Goal: Find specific page/section: Find specific page/section

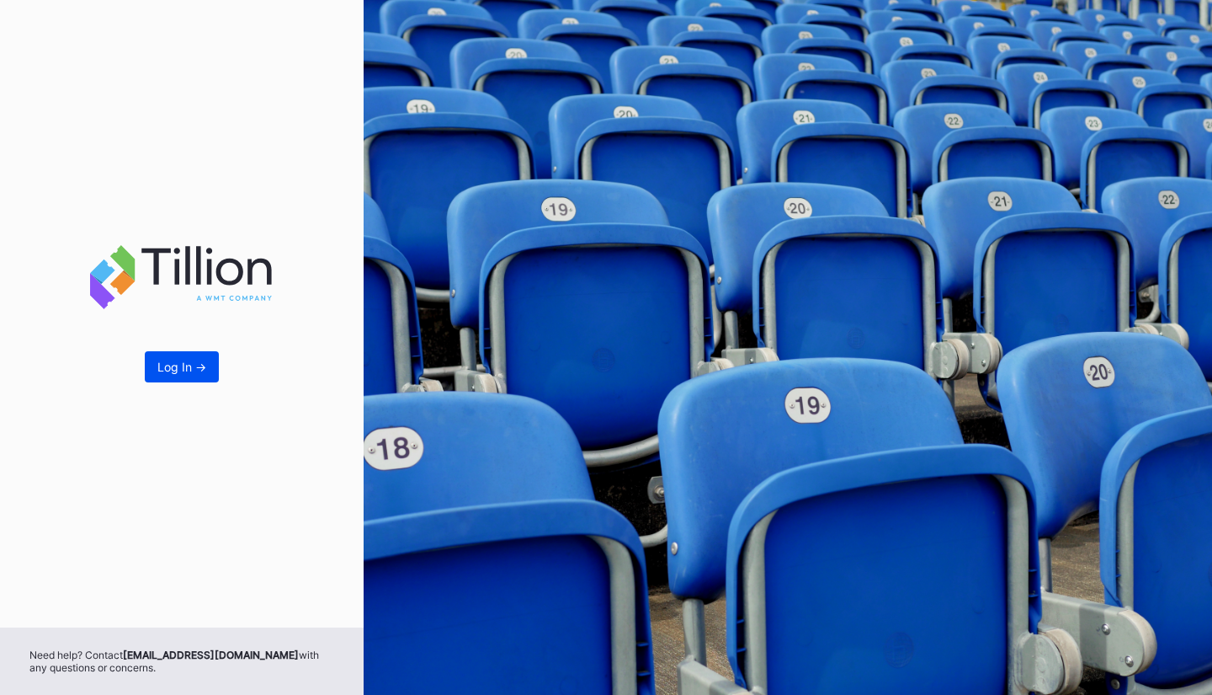
click at [168, 361] on div "Log In ->" at bounding box center [181, 367] width 49 height 14
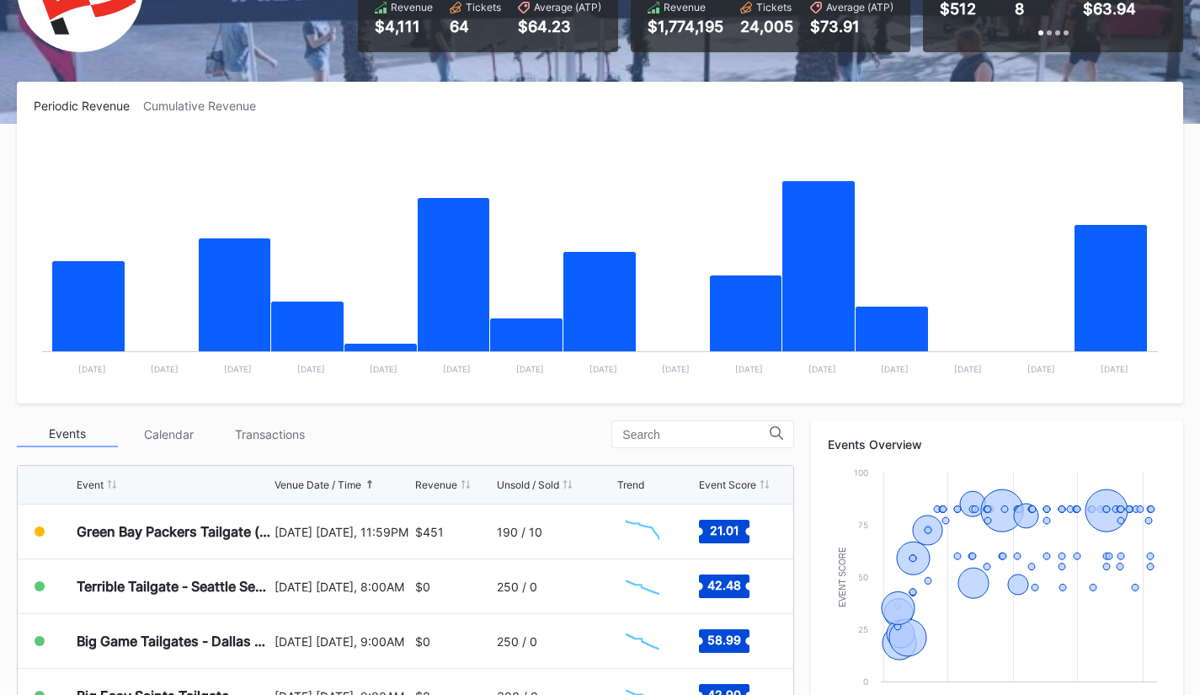
scroll to position [323, 0]
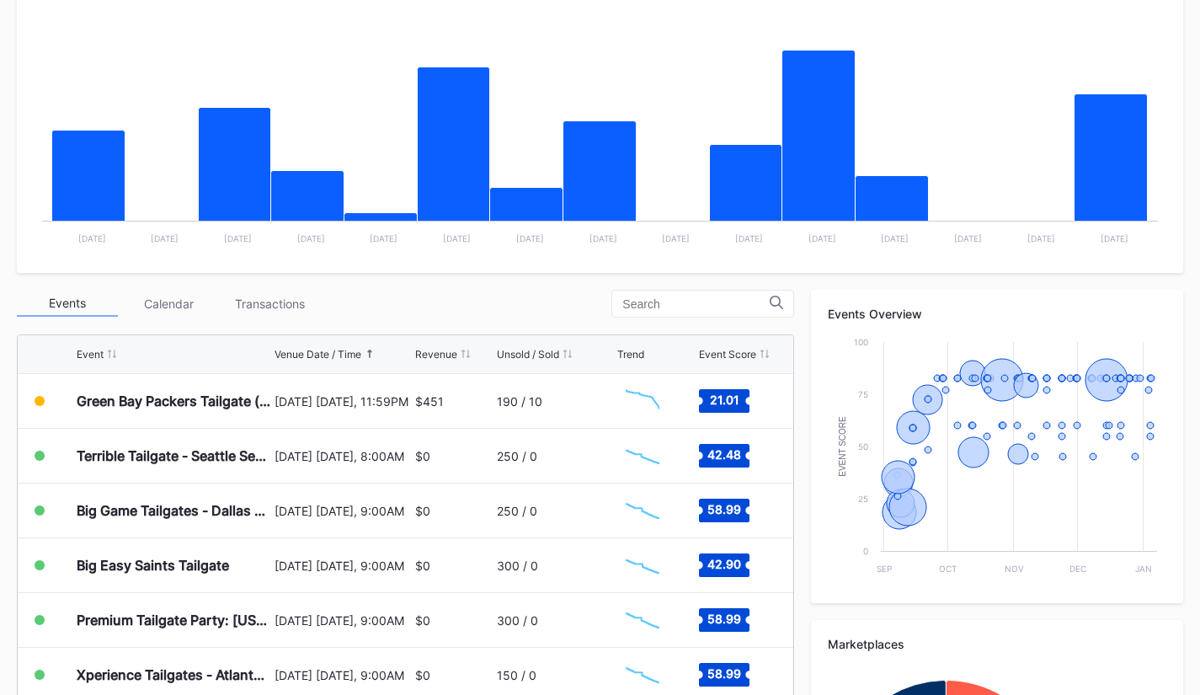
click at [749, 349] on div "Event Score" at bounding box center [727, 354] width 57 height 13
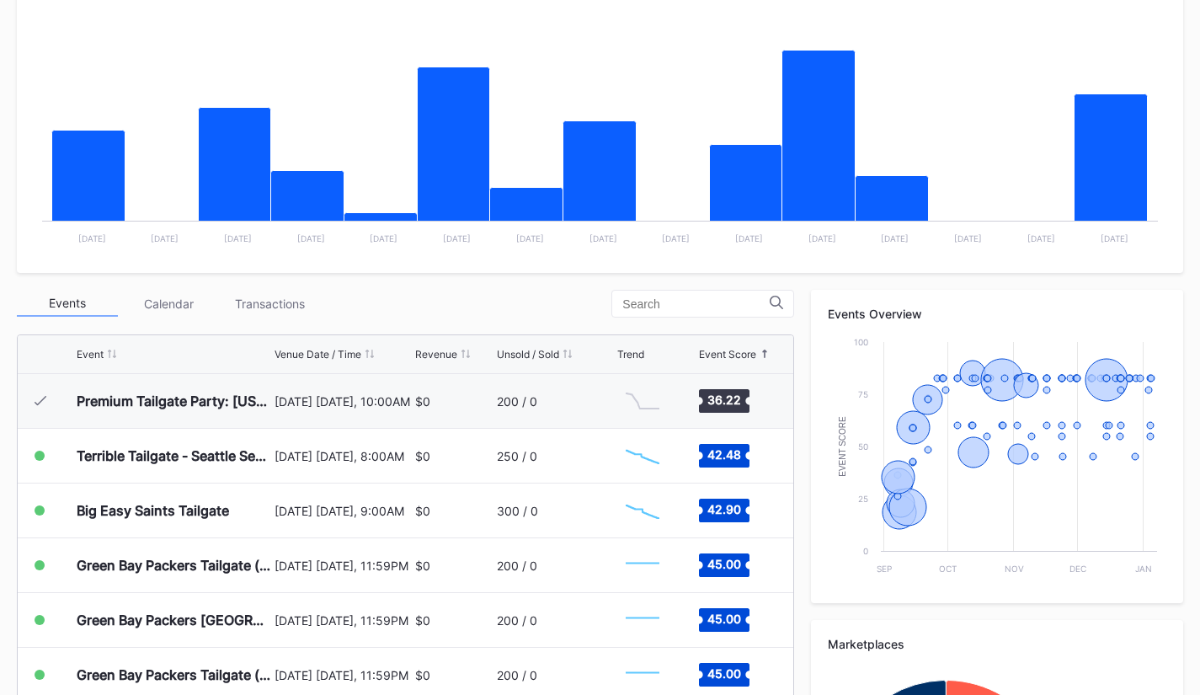
scroll to position [328, 0]
click at [749, 349] on div "Event Score" at bounding box center [727, 354] width 57 height 13
